Goal: Navigation & Orientation: Find specific page/section

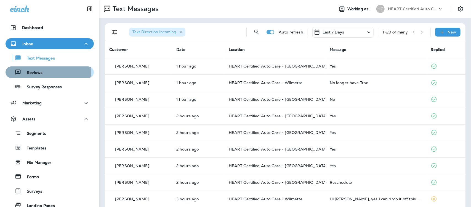
click at [39, 73] on p "Reviews" at bounding box center [31, 72] width 21 height 5
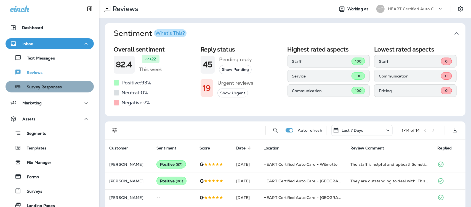
click at [57, 88] on p "Survey Responses" at bounding box center [41, 87] width 41 height 5
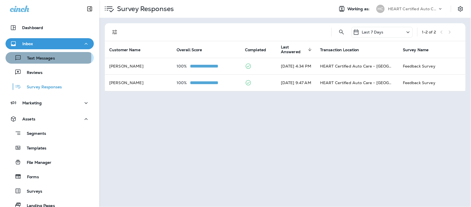
click at [45, 57] on p "Text Messages" at bounding box center [38, 58] width 33 height 5
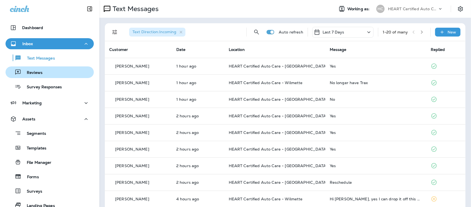
click at [31, 71] on p "Reviews" at bounding box center [31, 72] width 21 height 5
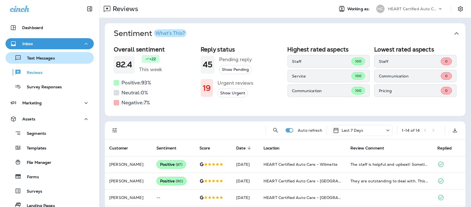
click at [36, 57] on p "Text Messages" at bounding box center [38, 58] width 33 height 5
